Goal: Task Accomplishment & Management: Manage account settings

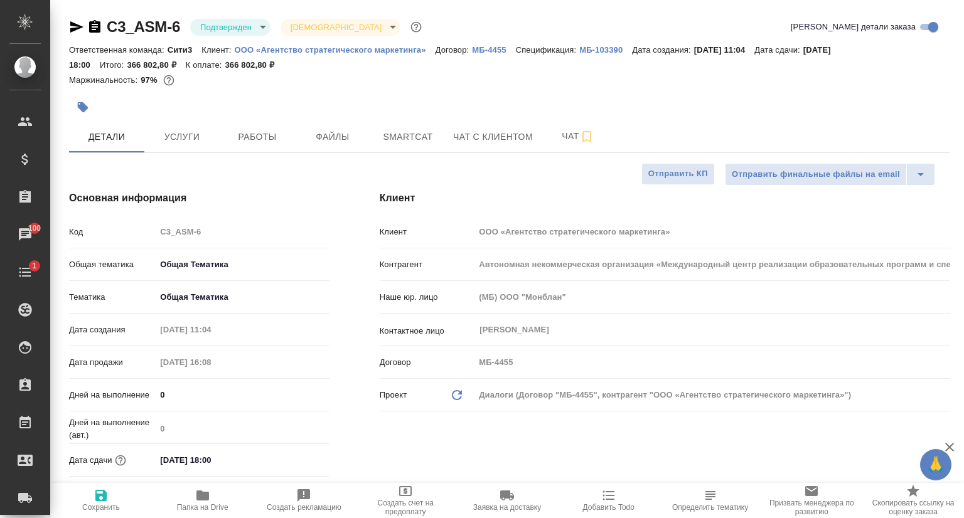
select select "RU"
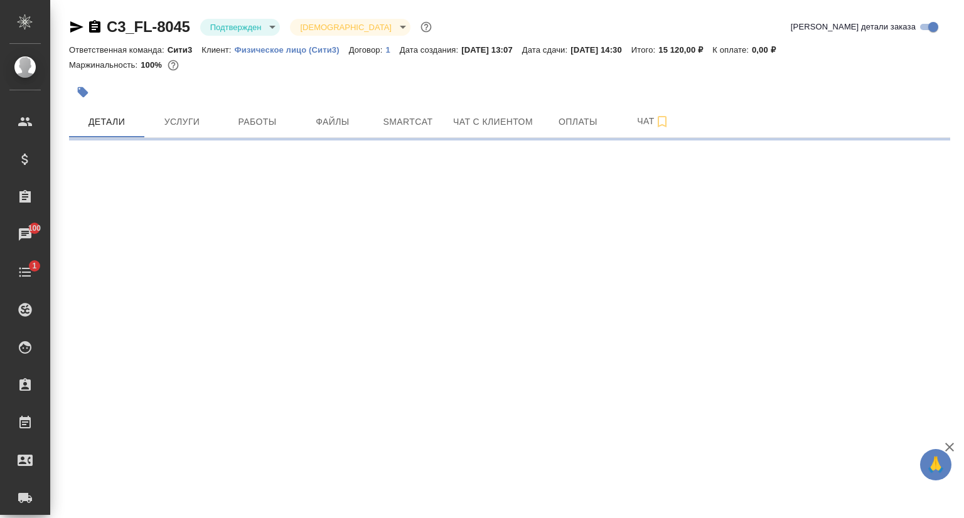
select select "RU"
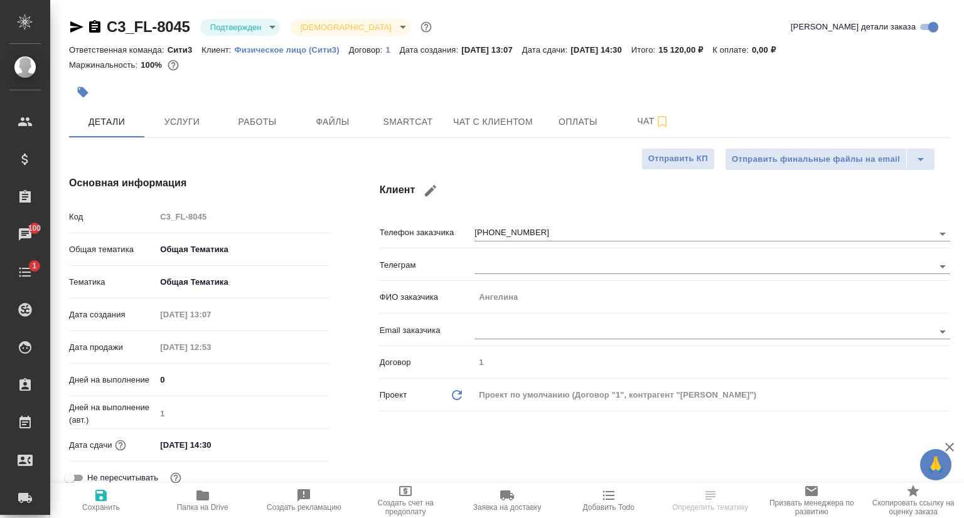
type textarea "x"
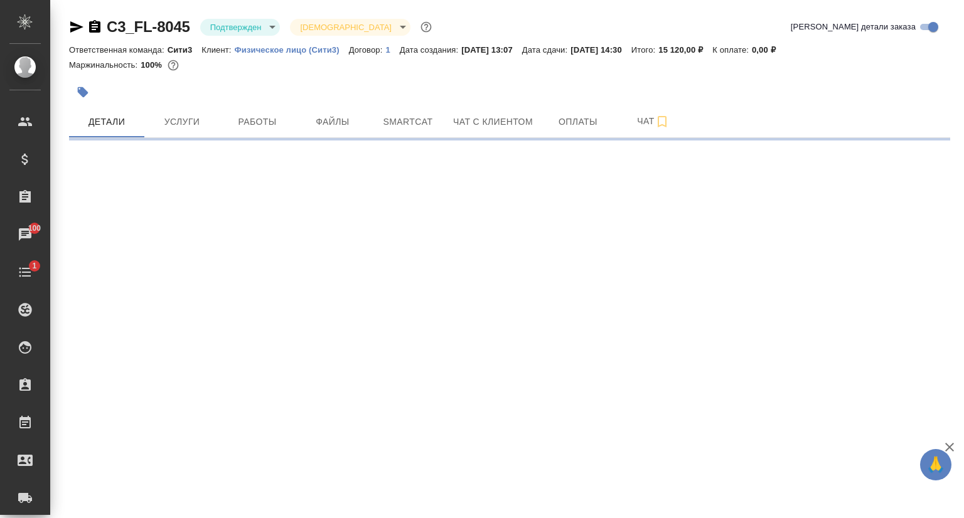
select select "RU"
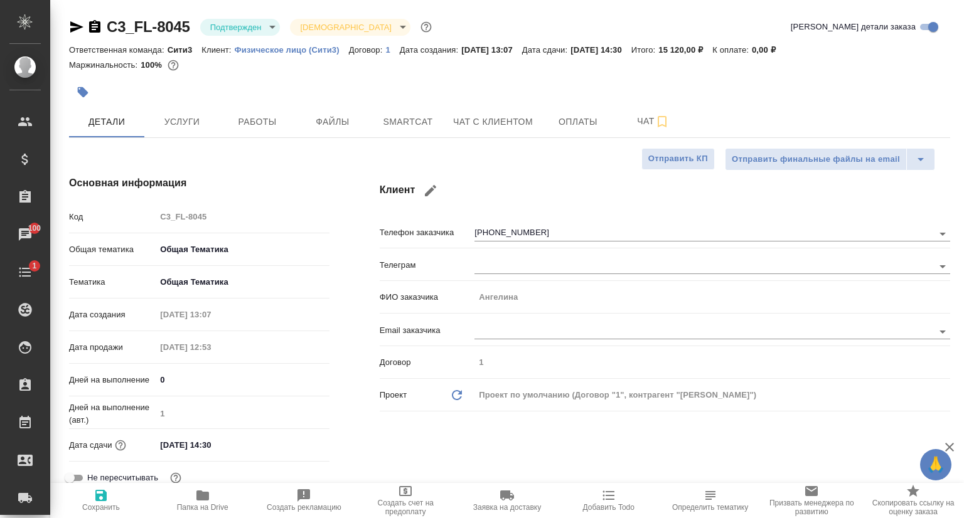
type textarea "x"
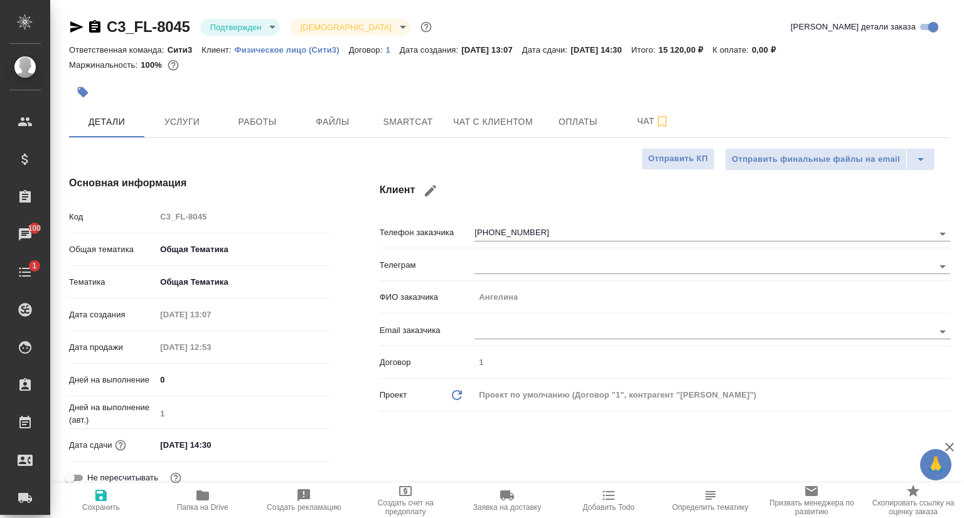
type textarea "x"
click at [73, 32] on icon "button" at bounding box center [76, 26] width 15 height 15
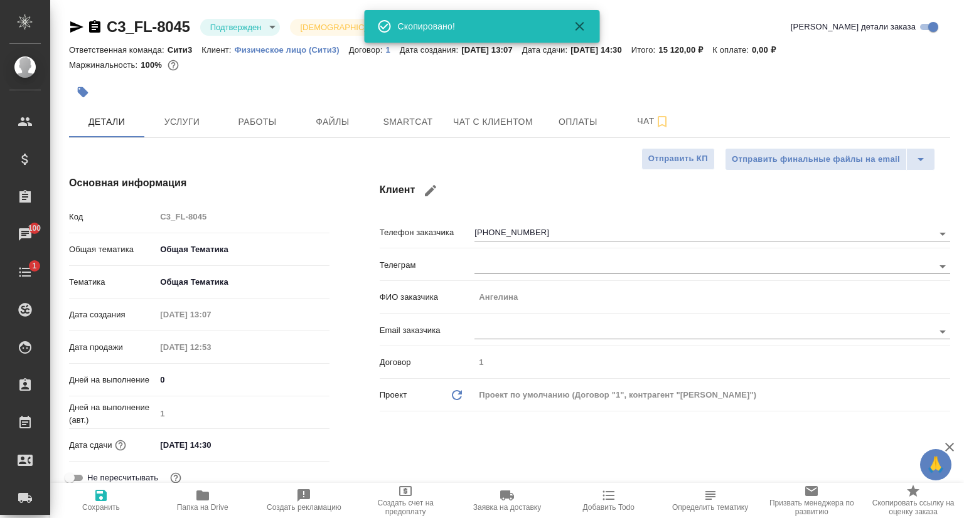
type textarea "x"
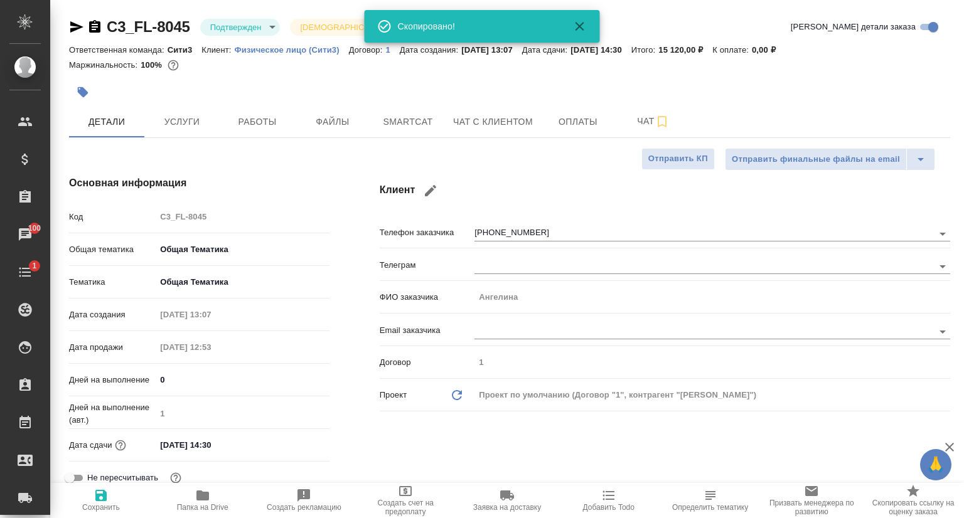
type textarea "x"
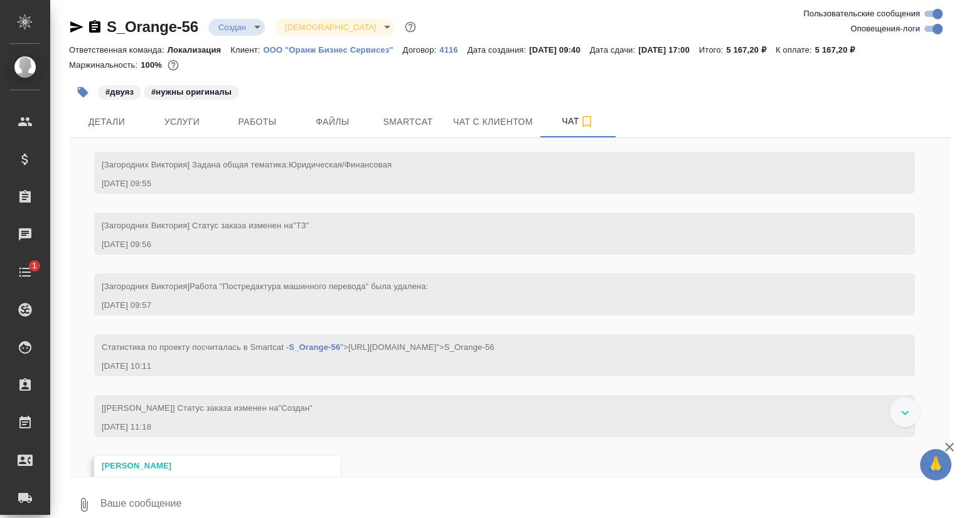
scroll to position [365, 0]
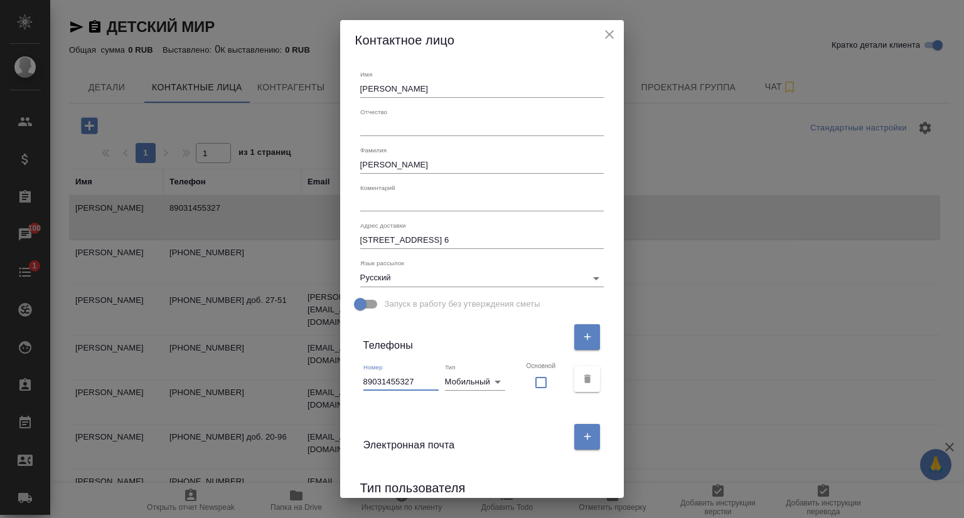
select select "RU"
click at [615, 37] on icon "close" at bounding box center [609, 34] width 15 height 15
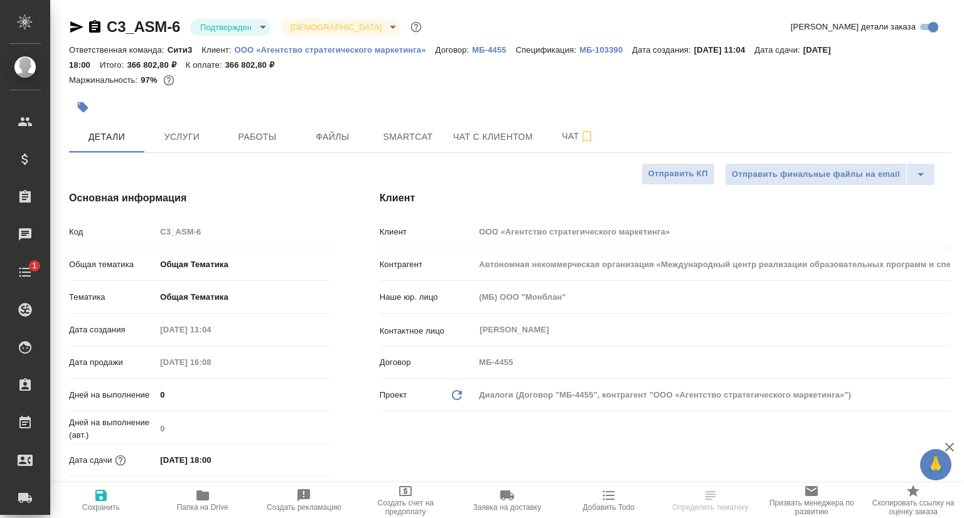
select select "RU"
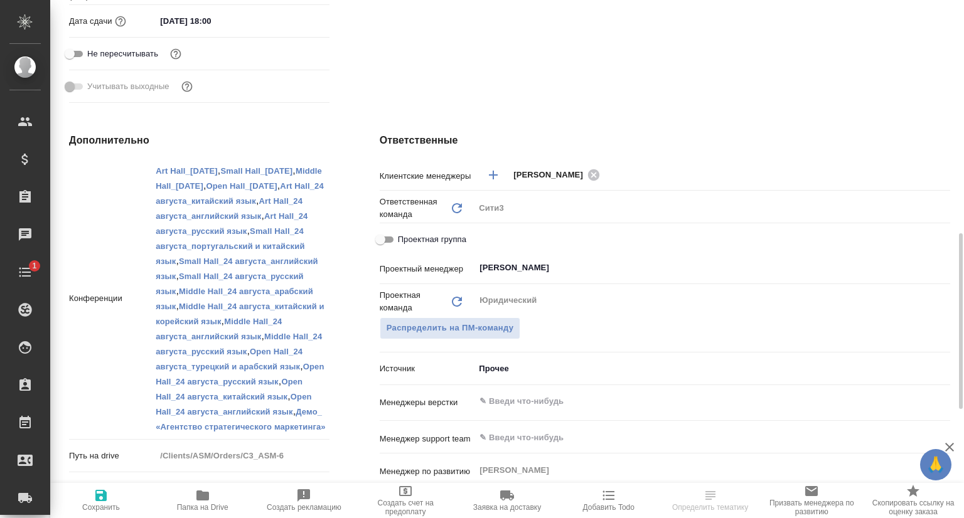
scroll to position [628, 0]
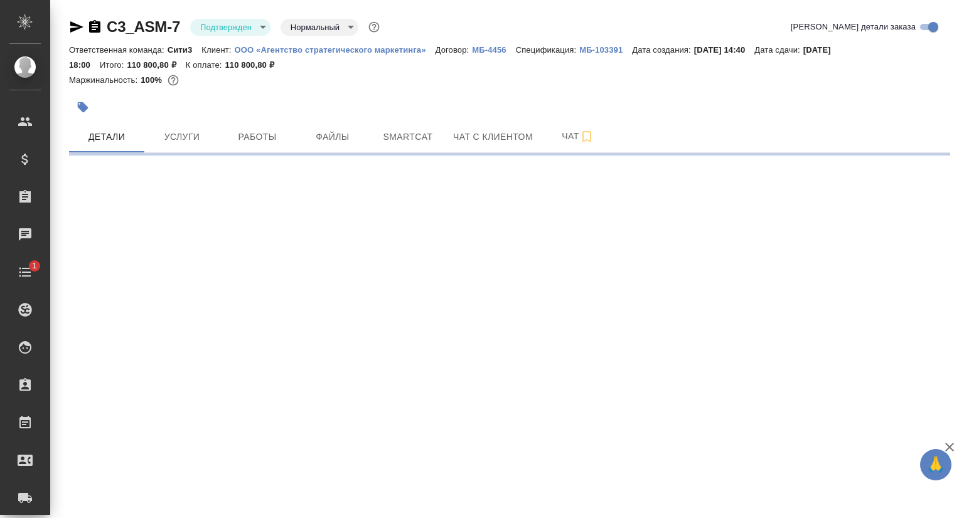
select select "RU"
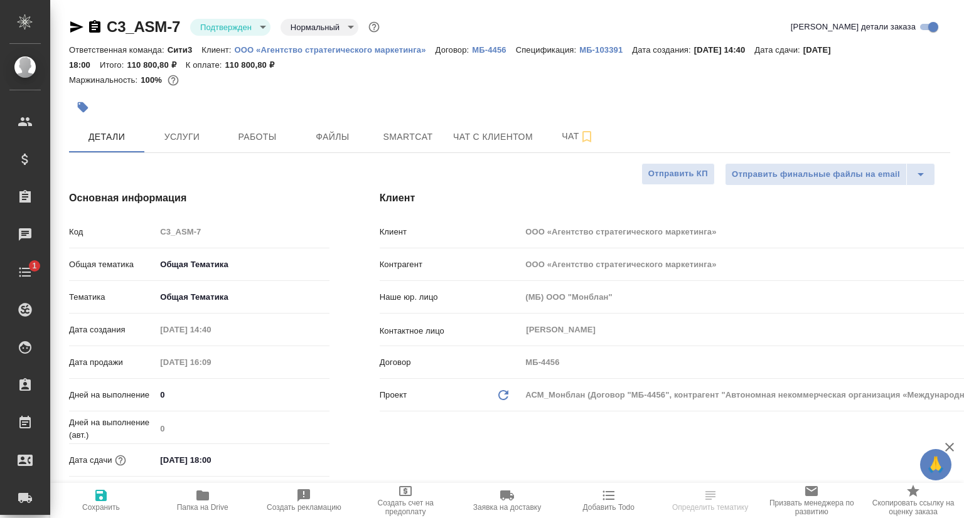
type textarea "x"
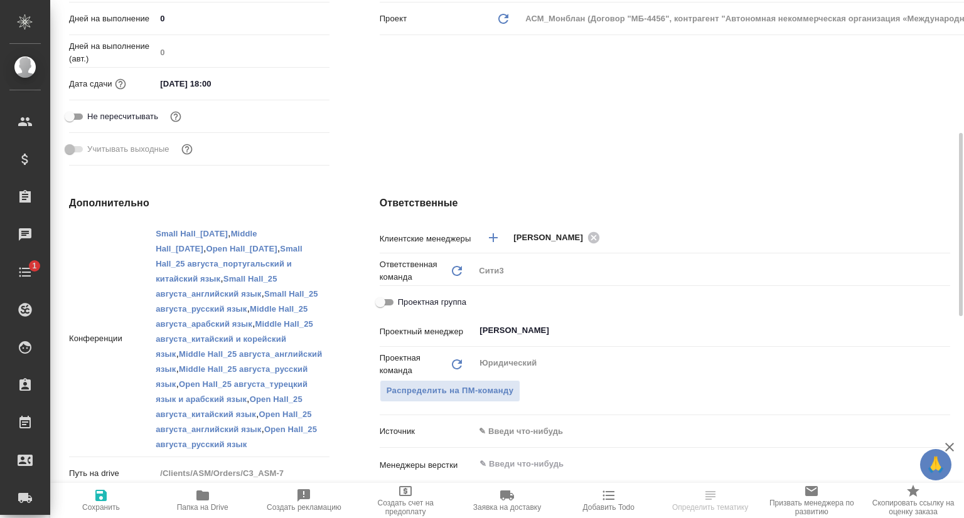
scroll to position [690, 0]
